Goal: Information Seeking & Learning: Check status

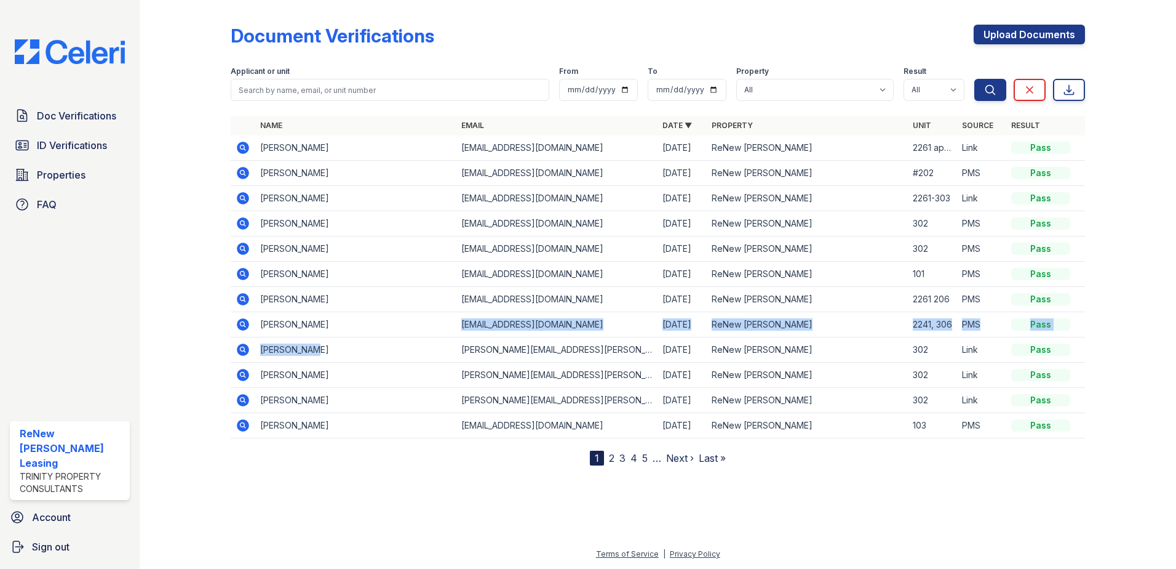
drag, startPoint x: 317, startPoint y: 343, endPoint x: 317, endPoint y: 369, distance: 25.2
click at [317, 369] on tbody "[PERSON_NAME] [EMAIL_ADDRESS][DOMAIN_NAME] [DATE] ReNew [PERSON_NAME] 2261 apt …" at bounding box center [658, 286] width 855 height 303
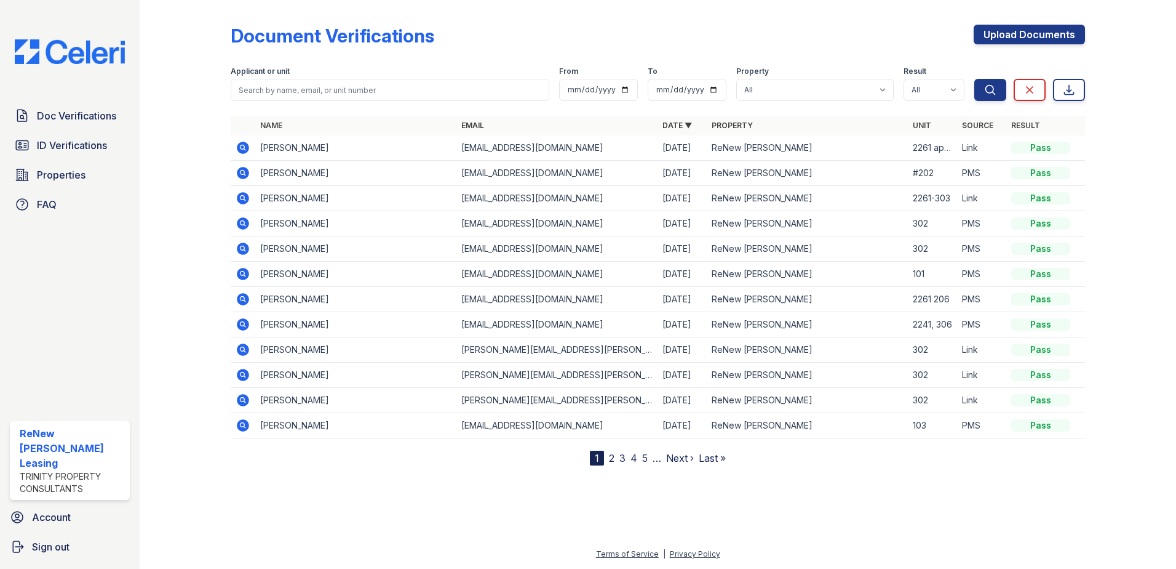
drag, startPoint x: 317, startPoint y: 369, endPoint x: 327, endPoint y: 439, distance: 71.4
click at [329, 463] on div "Name Email Date ▼ Property Unit Source Result [PERSON_NAME] [EMAIL_ADDRESS][DOM…" at bounding box center [658, 290] width 855 height 349
click at [324, 96] on input "search" at bounding box center [390, 90] width 319 height 22
type input "[PERSON_NAME]"
click at [975, 79] on button "Search" at bounding box center [991, 90] width 32 height 22
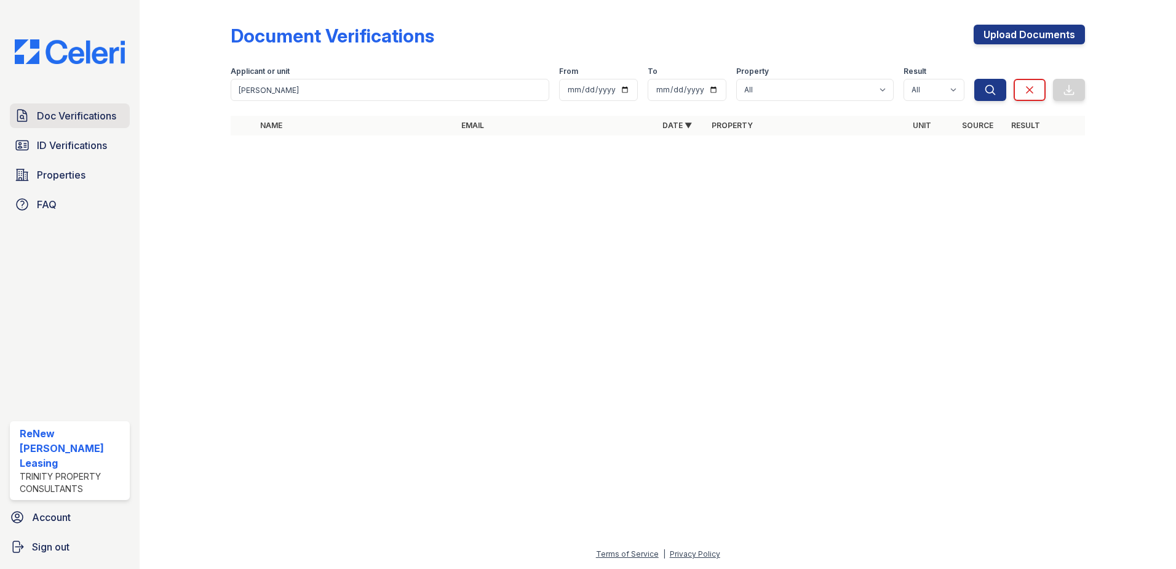
click at [67, 116] on span "Doc Verifications" at bounding box center [76, 115] width 79 height 15
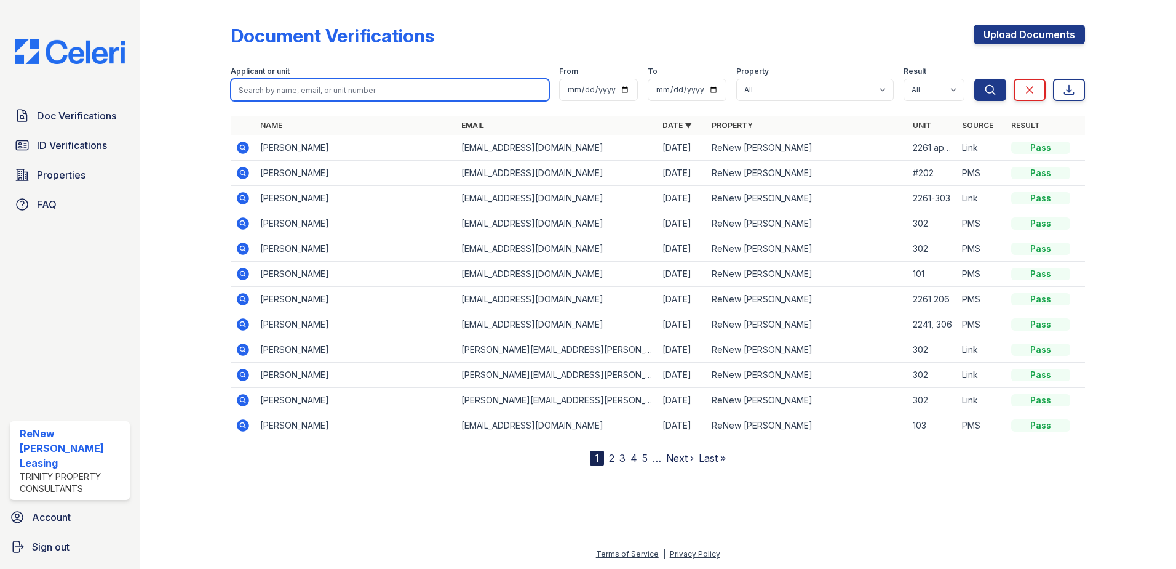
click at [333, 87] on input "search" at bounding box center [390, 90] width 319 height 22
type input "[PERSON_NAME]"
click at [604, 59] on form "Applicant or unit [PERSON_NAME] From To Property All ReNew [PERSON_NAME] Result…" at bounding box center [658, 81] width 855 height 49
